Goal: Information Seeking & Learning: Learn about a topic

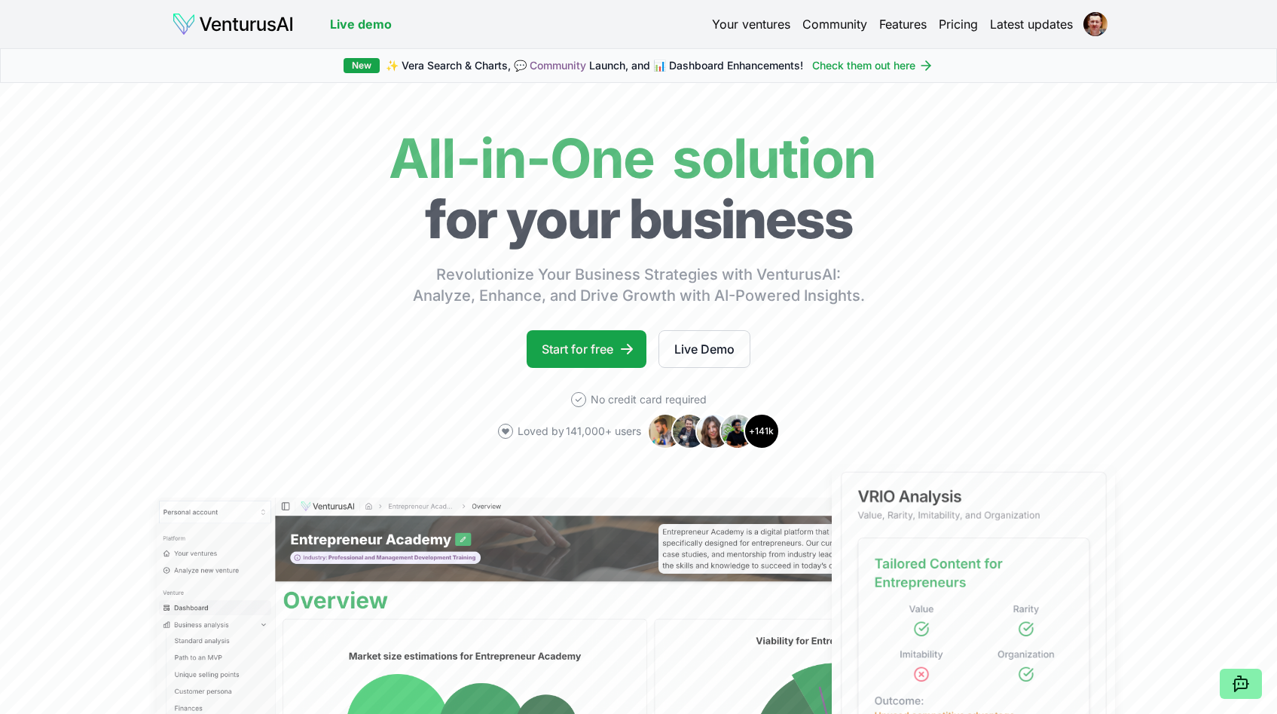
click at [803, 15] on link "Community" at bounding box center [835, 24] width 65 height 18
click at [779, 17] on link "Your ventures" at bounding box center [751, 24] width 78 height 18
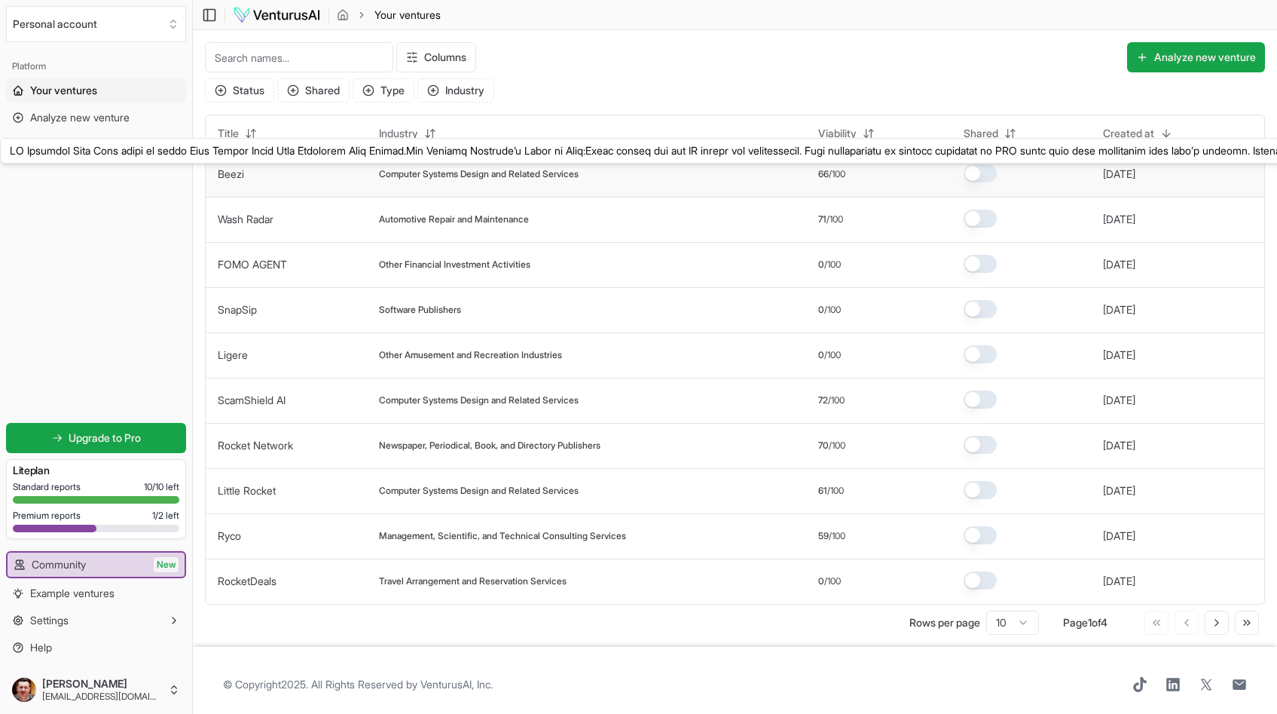
click at [235, 169] on link "Beezi" at bounding box center [231, 173] width 26 height 13
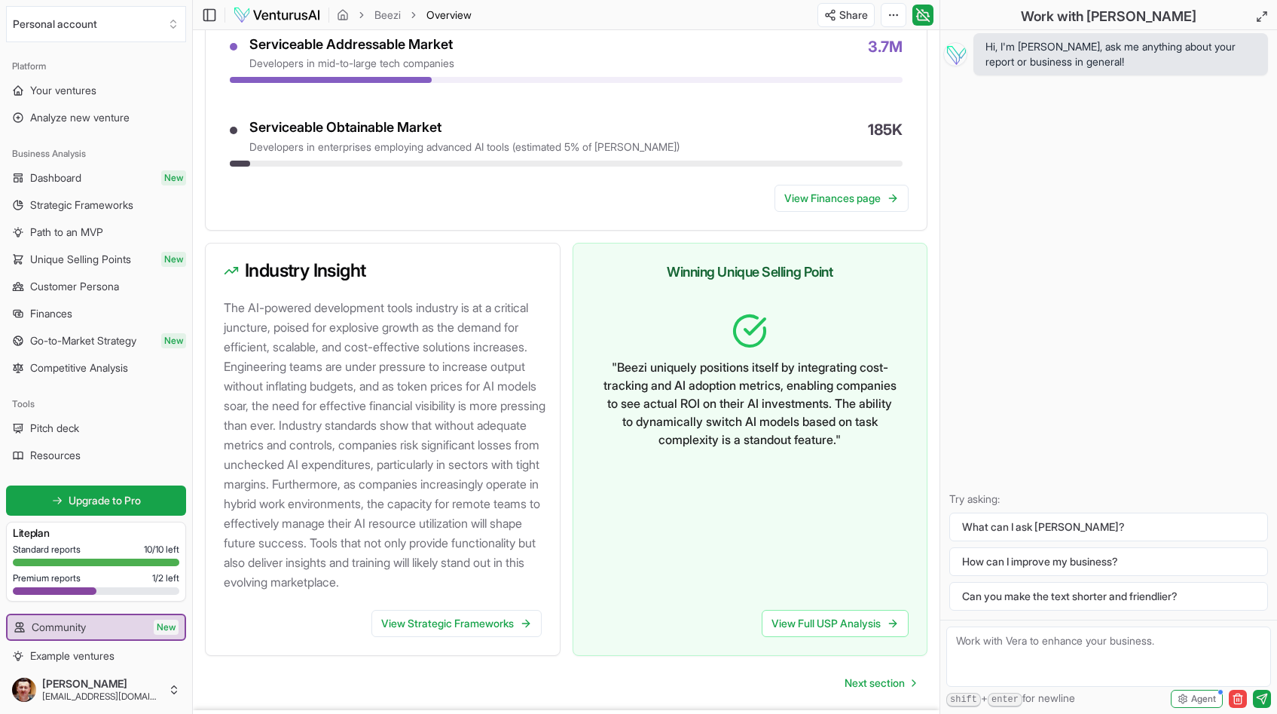
scroll to position [1522, 0]
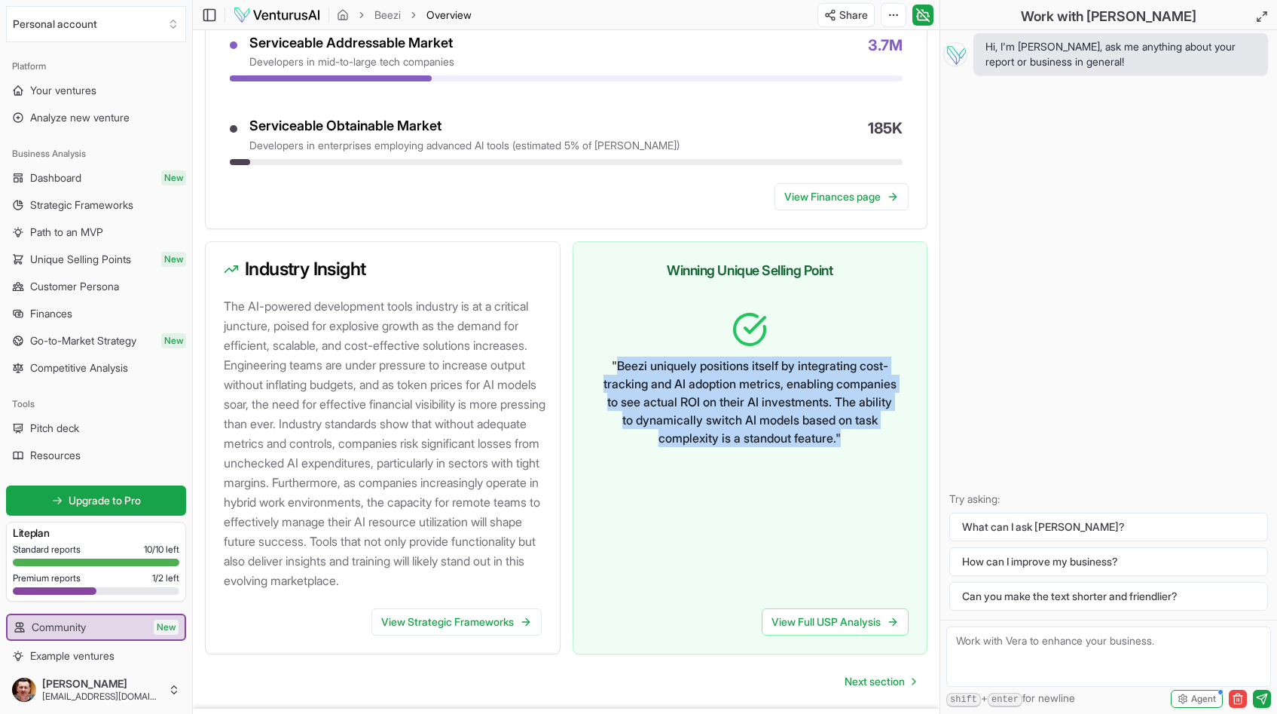
drag, startPoint x: 612, startPoint y: 403, endPoint x: 813, endPoint y: 491, distance: 219.7
click at [813, 447] on p "" Beezi uniquely positions itself by integrating cost-tracking and AI adoption …" at bounding box center [751, 401] width 294 height 90
copy p "Beezi uniquely positions itself by integrating cost-tracking and AI adoption me…"
click at [854, 552] on div "" Beezi uniquely positions itself by integrating cost-tracking and AI adoption …" at bounding box center [751, 438] width 318 height 279
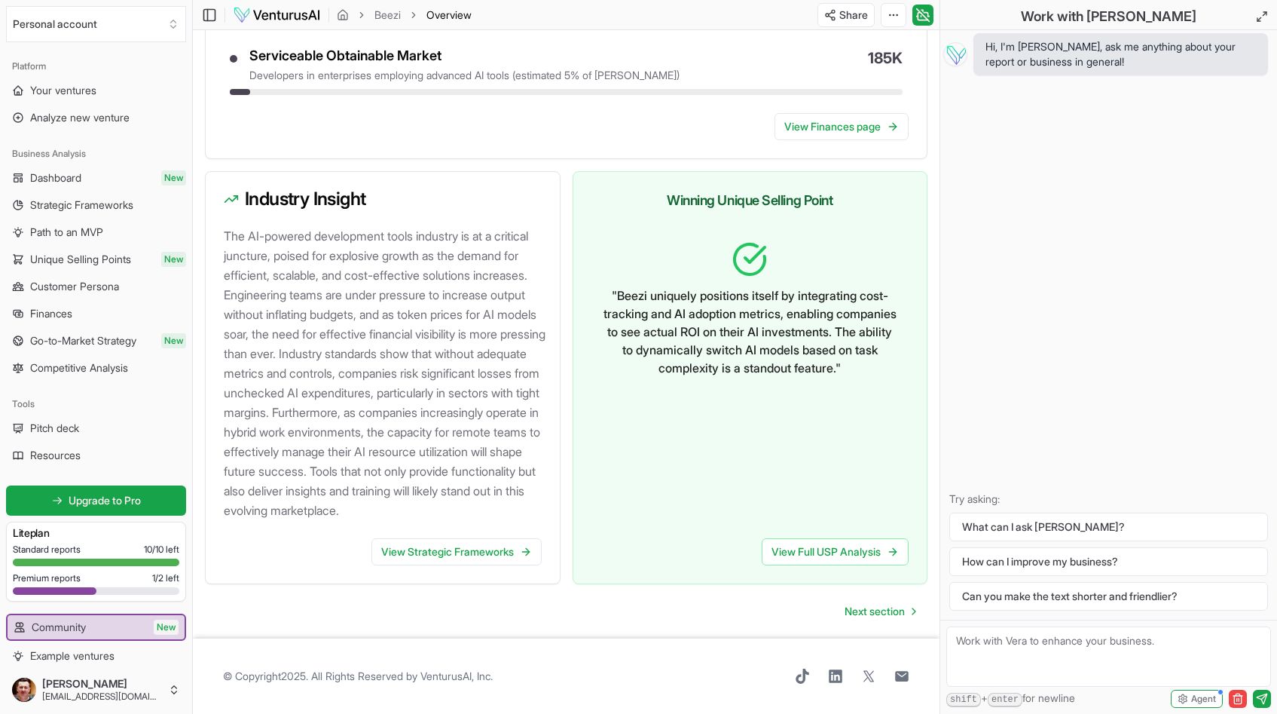
scroll to position [1650, 0]
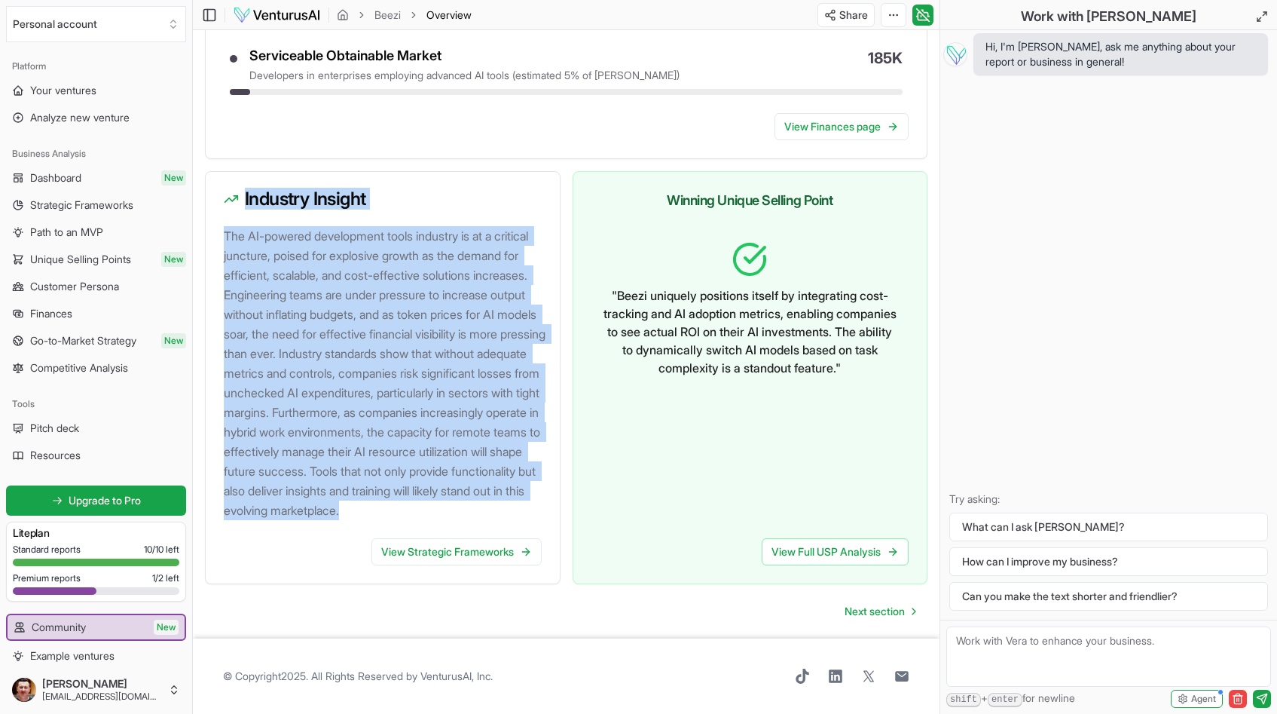
drag, startPoint x: 243, startPoint y: 176, endPoint x: 500, endPoint y: 506, distance: 419.3
click at [500, 506] on div "Industry Insight The AI-powered development tools industry is at a critical jun…" at bounding box center [383, 377] width 356 height 413
copy div "Industry Insight The AI-powered development tools industry is at a critical jun…"
